Goal: Entertainment & Leisure: Browse casually

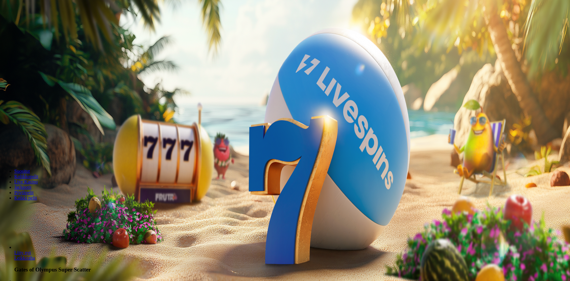
click at [34, 24] on span "Kirjaudu" at bounding box center [41, 21] width 15 height 4
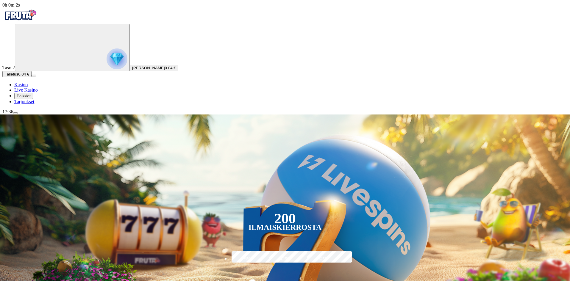
click at [31, 98] on span "Palkkiot" at bounding box center [24, 96] width 14 height 4
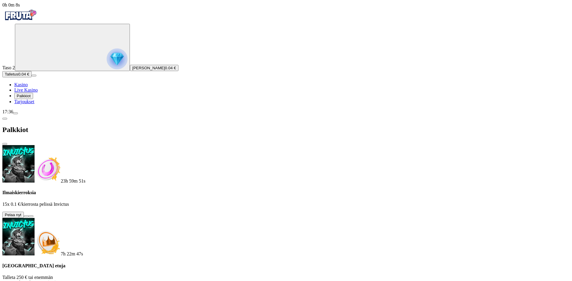
click at [29, 216] on button at bounding box center [26, 217] width 5 height 2
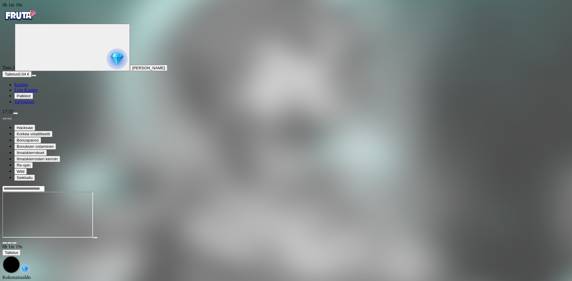
click at [28, 87] on span "Kasino" at bounding box center [20, 84] width 13 height 5
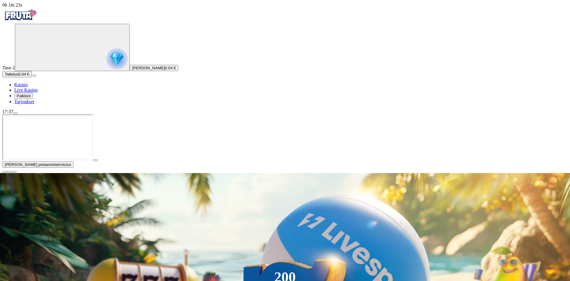
click at [5, 172] on span "close icon" at bounding box center [5, 172] width 0 height 0
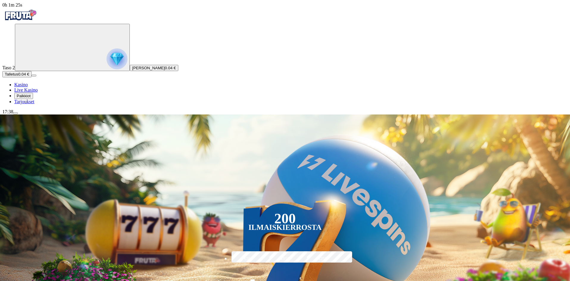
type input "******"
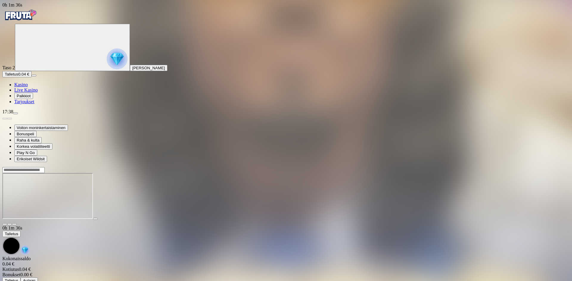
click at [97, 202] on div at bounding box center [285, 196] width 567 height 59
click at [5, 224] on span "close icon" at bounding box center [5, 224] width 0 height 0
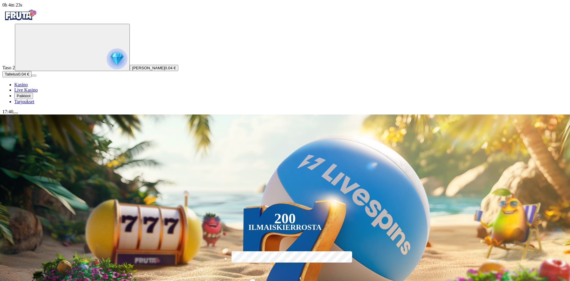
click at [31, 98] on span "Palkkiot" at bounding box center [24, 96] width 14 height 4
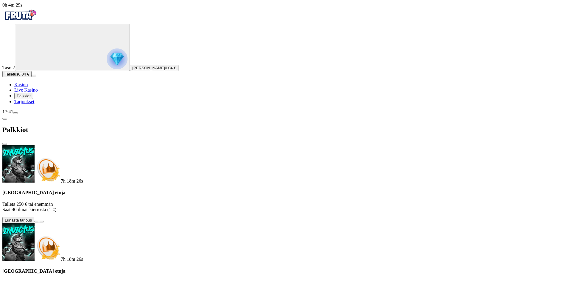
click at [5, 144] on span "close icon" at bounding box center [5, 144] width 0 height 0
